Goal: Check status: Check status

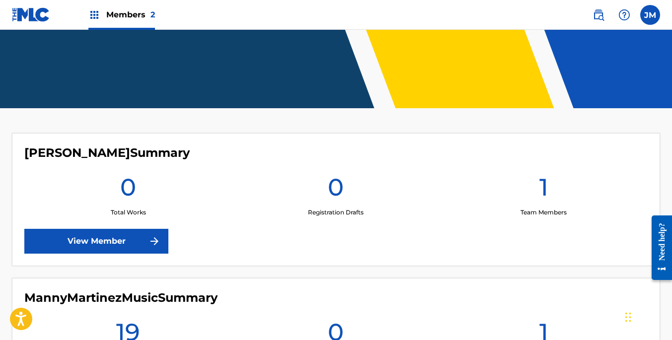
scroll to position [248, 0]
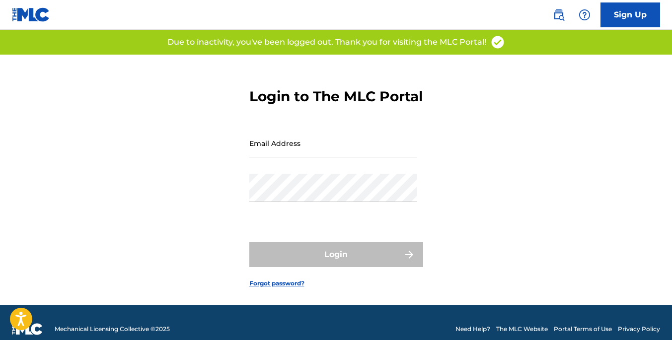
click at [345, 153] on input "Email Address" at bounding box center [333, 143] width 168 height 28
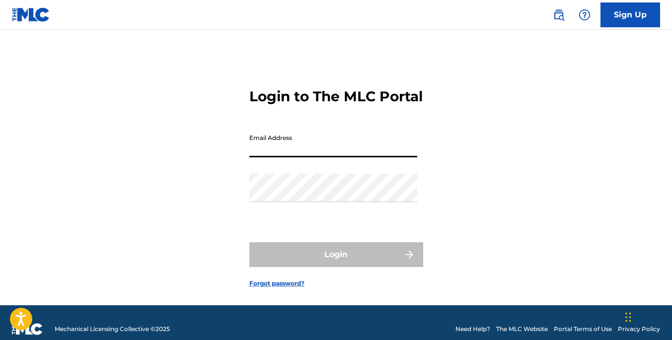
click at [306, 158] on input "Email Address" at bounding box center [333, 143] width 168 height 28
type input "[EMAIL_ADDRESS][DOMAIN_NAME]"
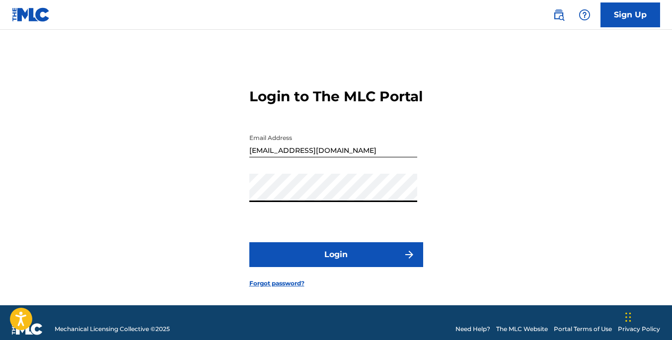
click at [386, 267] on button "Login" at bounding box center [336, 255] width 174 height 25
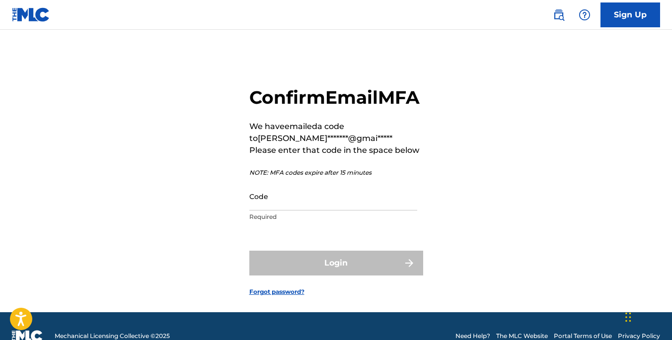
click at [313, 211] on input "Code" at bounding box center [333, 196] width 168 height 28
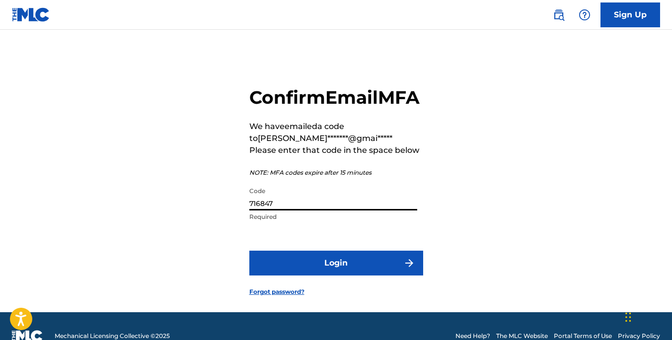
type input "716847"
click at [346, 276] on button "Login" at bounding box center [336, 263] width 174 height 25
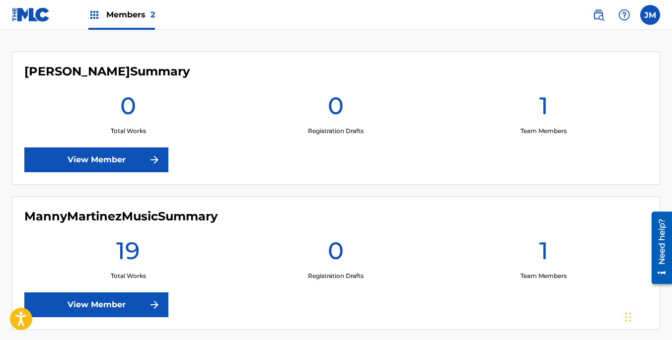
scroll to position [314, 0]
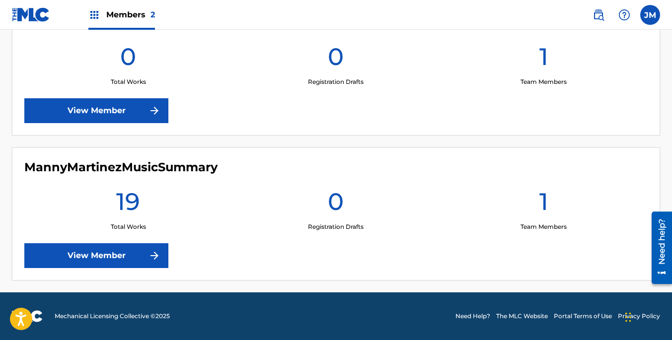
click at [137, 254] on link "View Member" at bounding box center [96, 256] width 144 height 25
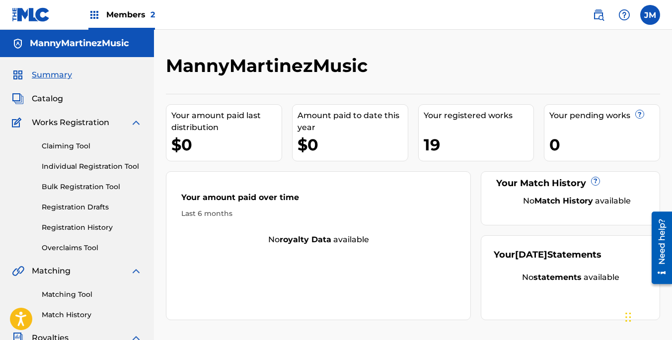
click at [90, 225] on link "Registration History" at bounding box center [92, 228] width 100 height 10
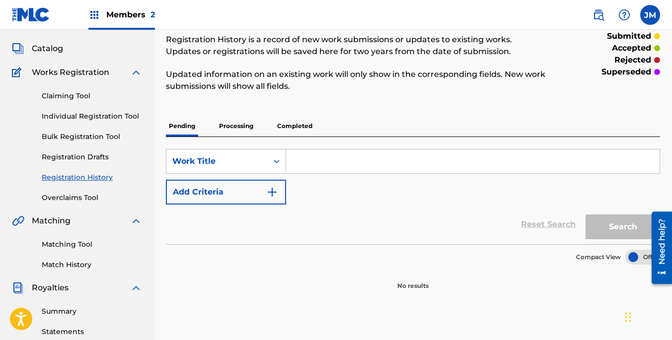
scroll to position [41, 0]
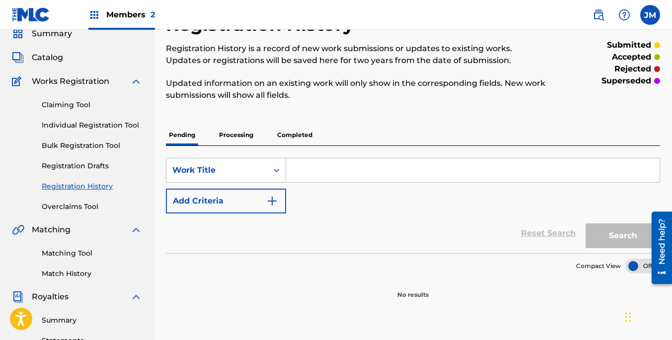
click at [300, 130] on p "Completed" at bounding box center [294, 135] width 41 height 21
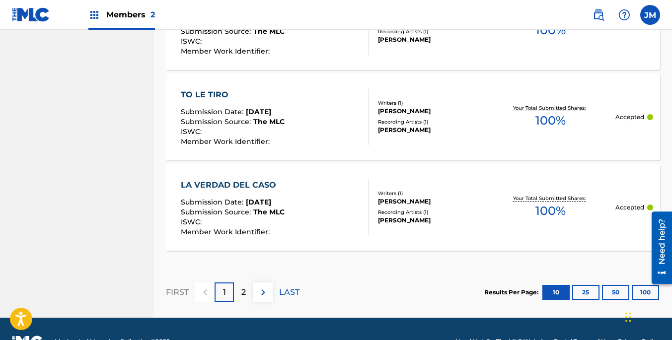
scroll to position [1036, 0]
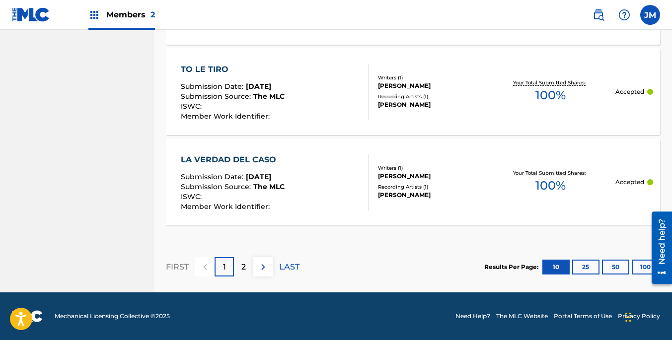
click at [244, 267] on p "2" at bounding box center [244, 267] width 4 height 12
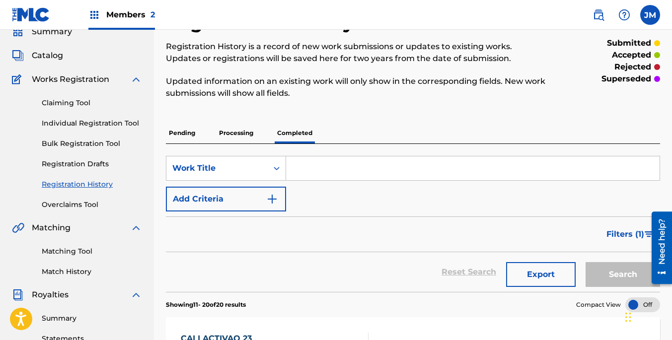
scroll to position [45, 0]
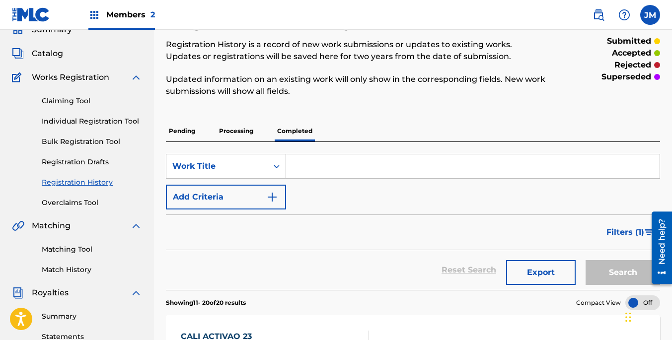
click at [234, 129] on p "Processing" at bounding box center [236, 131] width 40 height 21
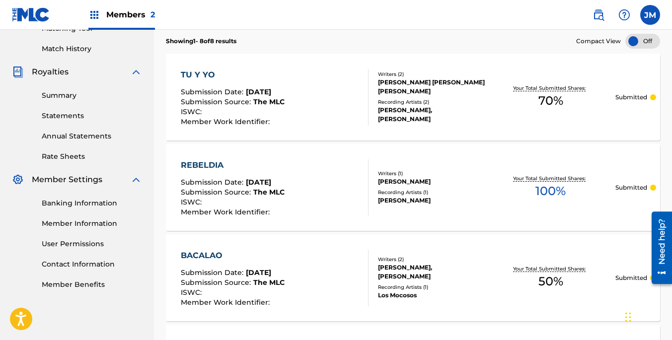
scroll to position [220, 0]
